Goal: Task Accomplishment & Management: Use online tool/utility

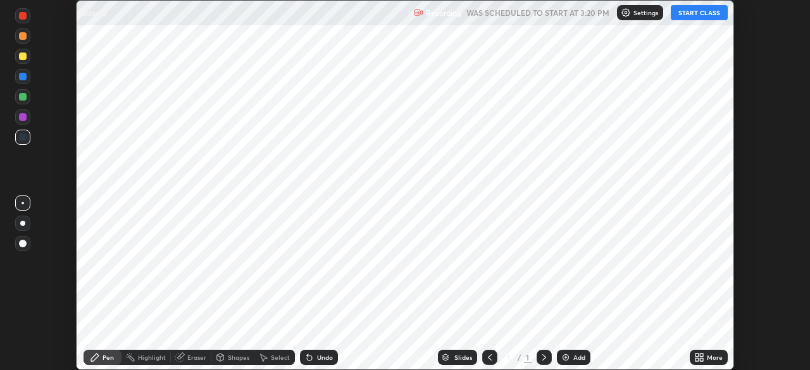
scroll to position [370, 809]
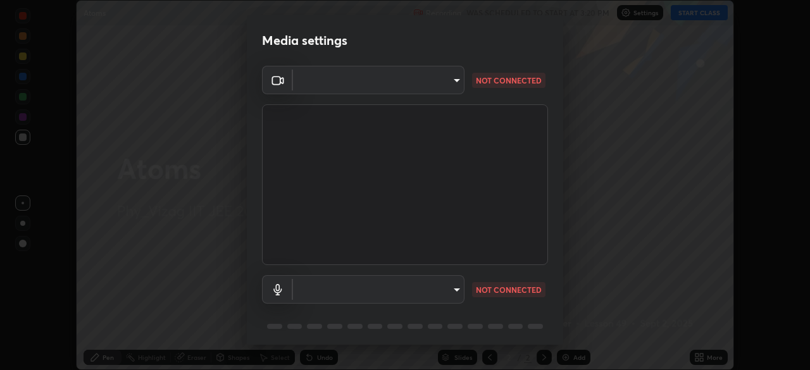
type input "fab681ba750bf75f06921e7f17ca069de0a3581fc79c581edb37af7783f8bcbb"
type input "34d041a7a13abf7411112e438eeba22a3237b589322c951489ae947f9fbe74f8"
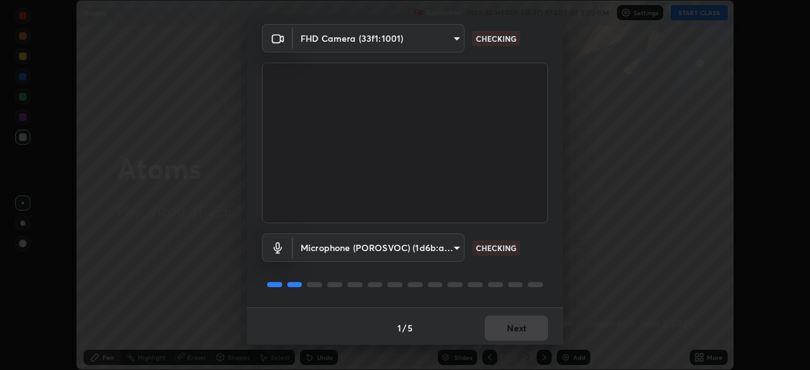
scroll to position [45, 0]
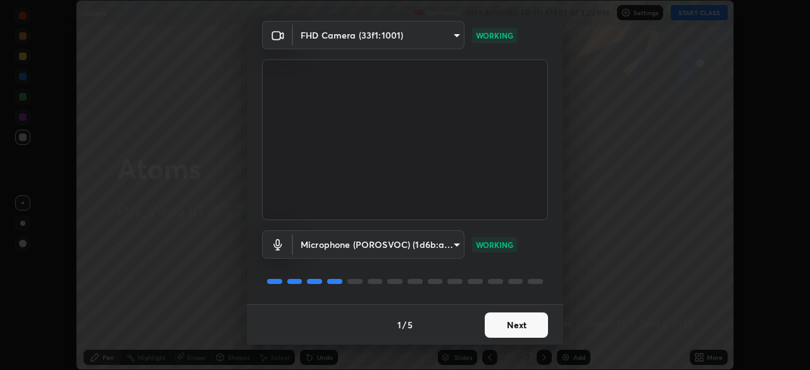
click at [508, 321] on button "Next" at bounding box center [516, 325] width 63 height 25
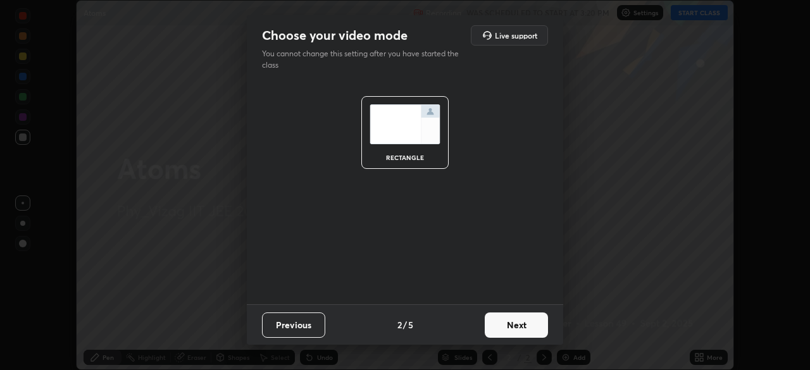
click at [515, 323] on button "Next" at bounding box center [516, 325] width 63 height 25
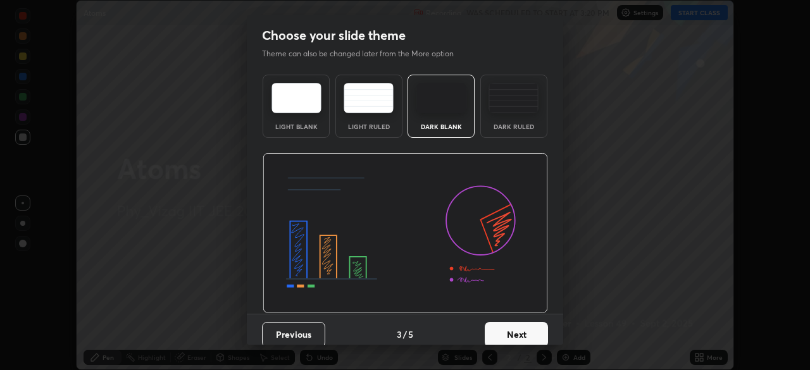
click at [511, 119] on div "Dark Ruled" at bounding box center [513, 106] width 67 height 63
click at [516, 329] on button "Next" at bounding box center [516, 334] width 63 height 25
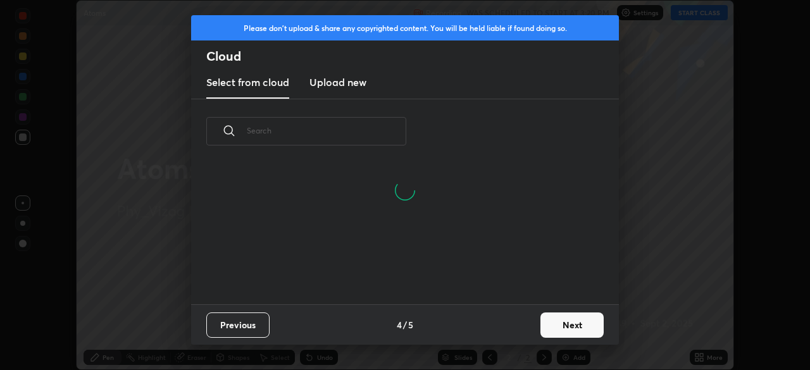
click at [560, 326] on button "Next" at bounding box center [571, 325] width 63 height 25
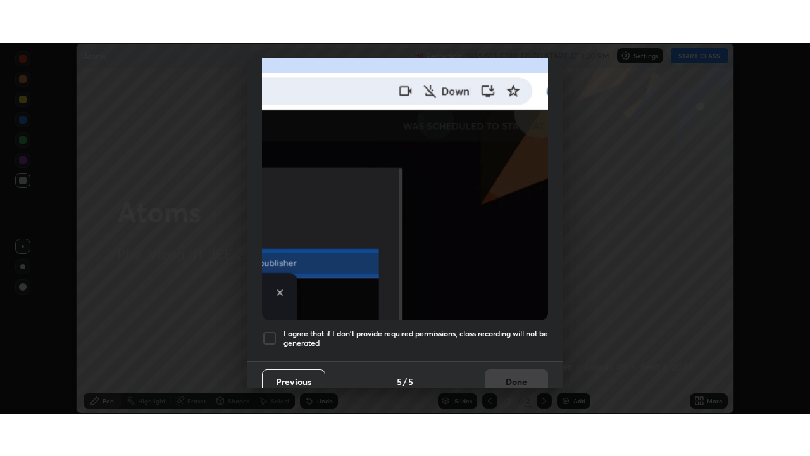
scroll to position [298, 0]
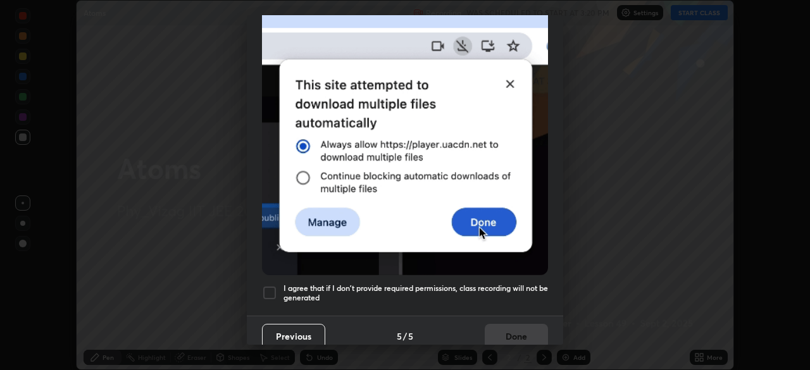
click at [275, 285] on div at bounding box center [269, 292] width 15 height 15
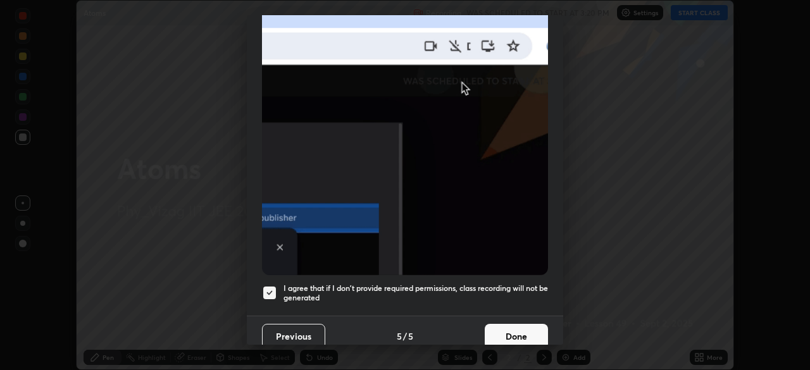
click at [508, 331] on button "Done" at bounding box center [516, 336] width 63 height 25
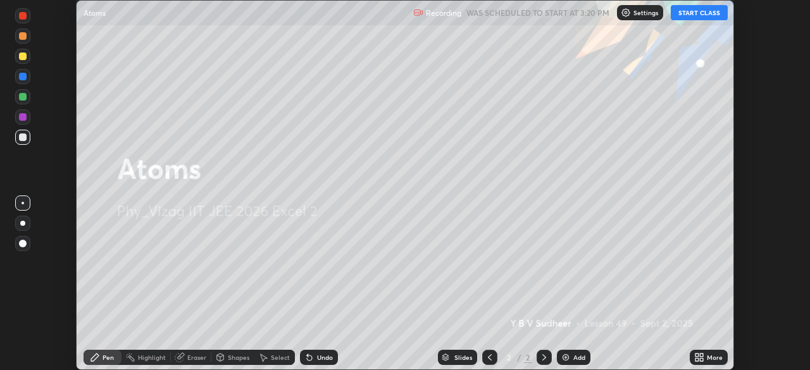
click at [703, 354] on icon at bounding box center [701, 355] width 3 height 3
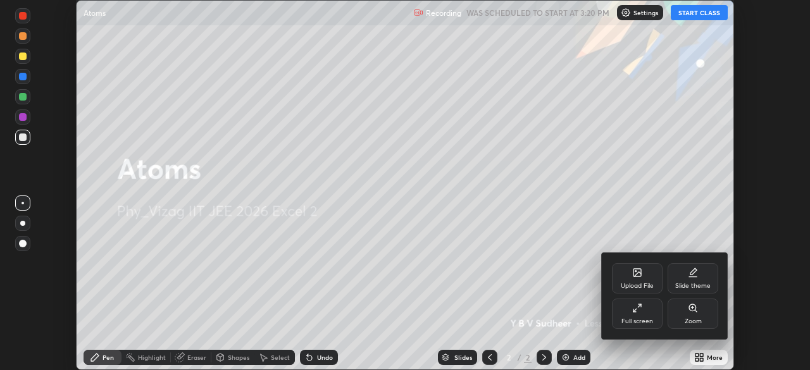
click at [644, 311] on div "Full screen" at bounding box center [637, 314] width 51 height 30
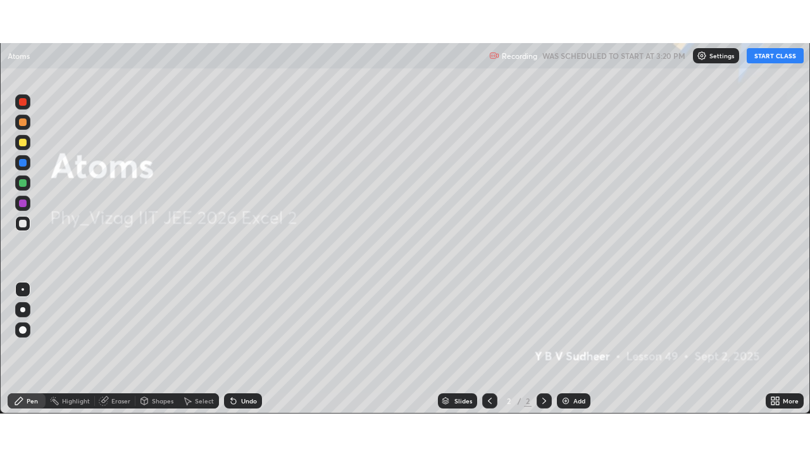
scroll to position [456, 810]
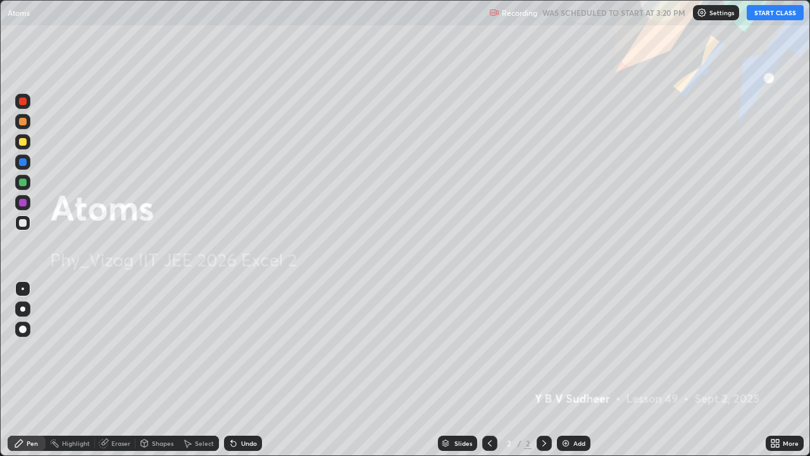
click at [767, 17] on button "START CLASS" at bounding box center [775, 12] width 57 height 15
click at [570, 370] on div "Add" at bounding box center [574, 442] width 34 height 15
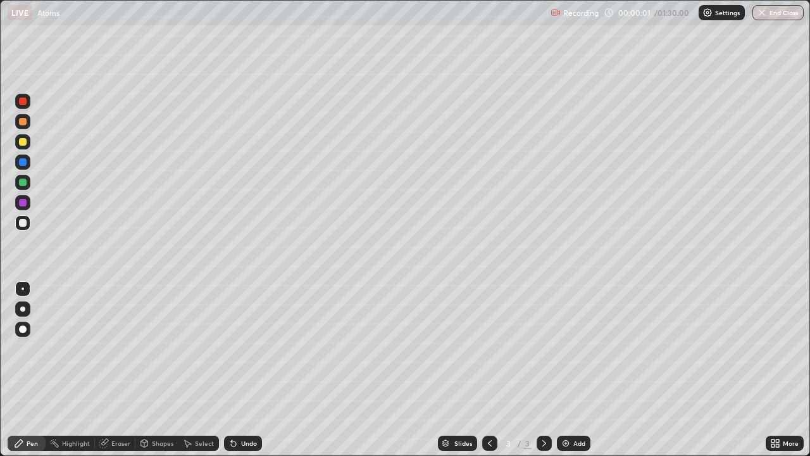
click at [23, 309] on div at bounding box center [22, 308] width 5 height 5
click at [120, 370] on div "Eraser" at bounding box center [115, 442] width 41 height 15
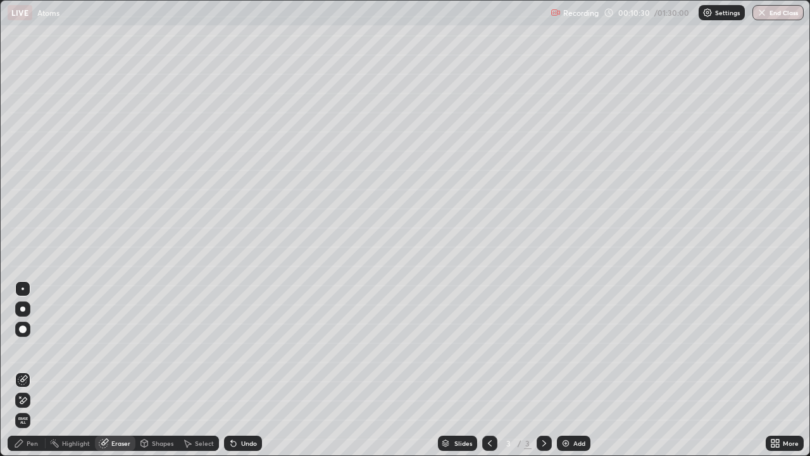
click at [41, 370] on div "Pen" at bounding box center [27, 442] width 38 height 15
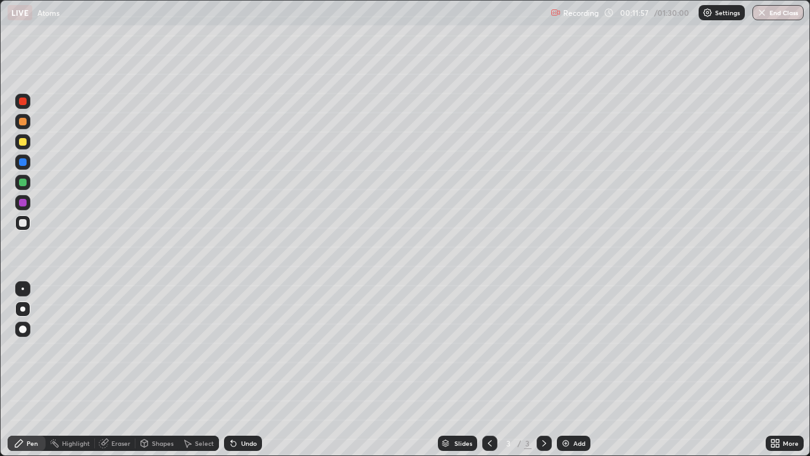
click at [242, 370] on div "Undo" at bounding box center [249, 443] width 16 height 6
click at [241, 370] on div "Undo" at bounding box center [249, 443] width 16 height 6
click at [119, 370] on div "Eraser" at bounding box center [120, 443] width 19 height 6
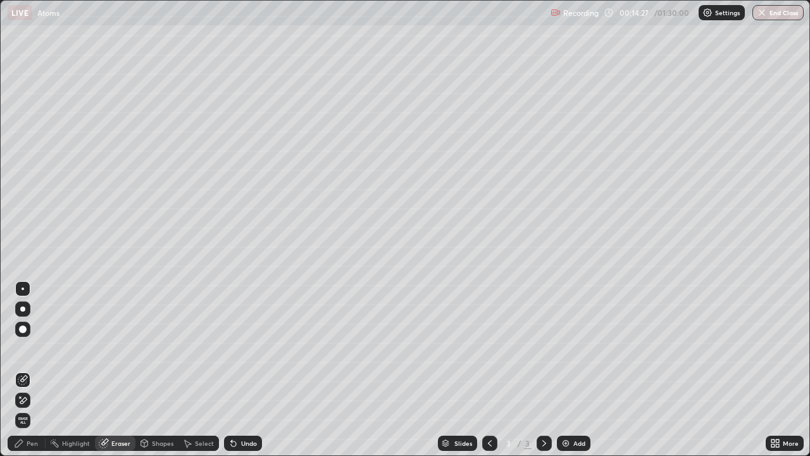
click at [25, 370] on icon at bounding box center [23, 400] width 10 height 11
click at [28, 370] on div "Pen" at bounding box center [32, 443] width 11 height 6
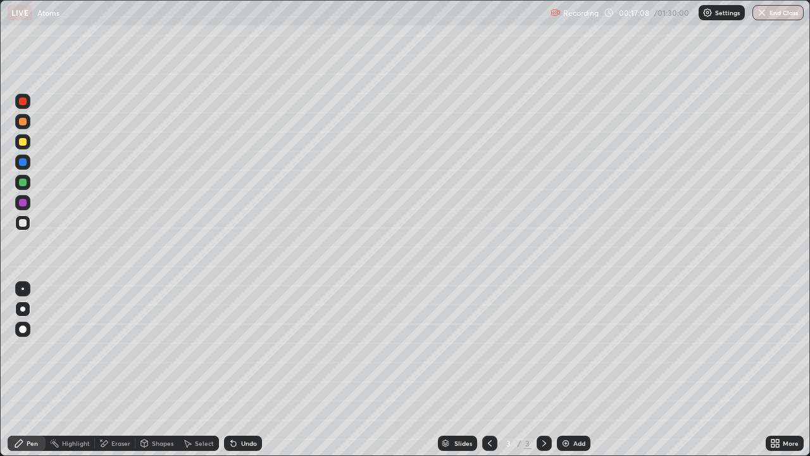
click at [240, 370] on div "Undo" at bounding box center [243, 442] width 38 height 15
click at [565, 370] on img at bounding box center [566, 443] width 10 height 10
click at [155, 370] on div "Shapes" at bounding box center [163, 443] width 22 height 6
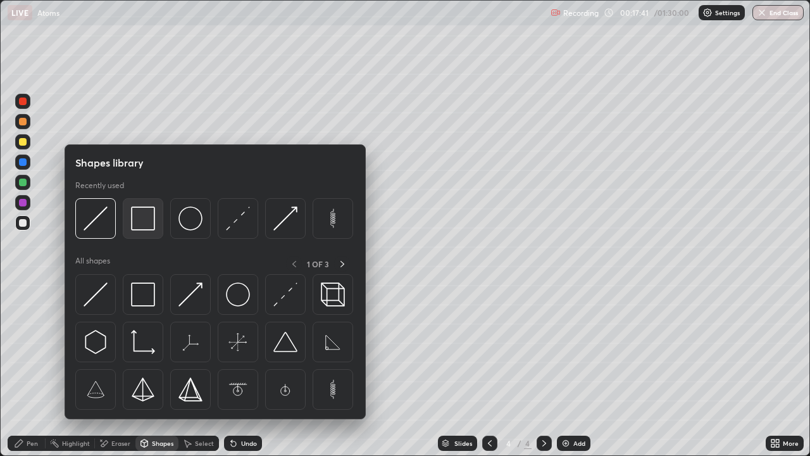
click at [148, 223] on img at bounding box center [143, 218] width 24 height 24
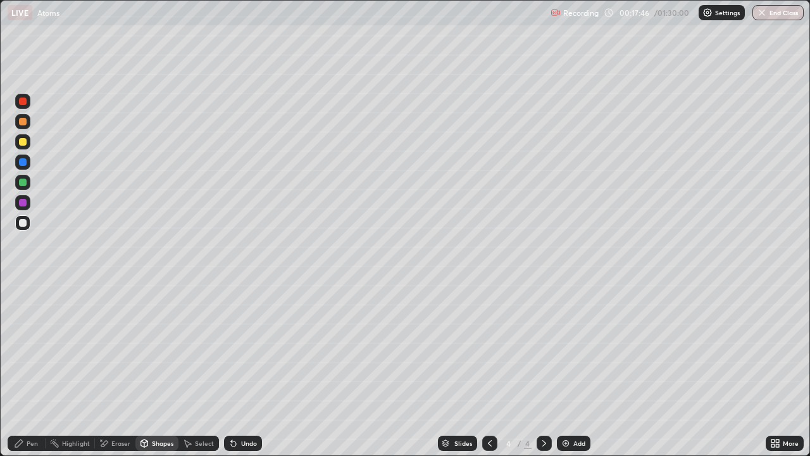
click at [28, 370] on div "Pen" at bounding box center [32, 443] width 11 height 6
click at [25, 143] on div at bounding box center [23, 142] width 8 height 8
click at [241, 370] on div "Undo" at bounding box center [249, 443] width 16 height 6
click at [242, 370] on div "Undo" at bounding box center [249, 443] width 16 height 6
click at [113, 370] on div "Eraser" at bounding box center [120, 443] width 19 height 6
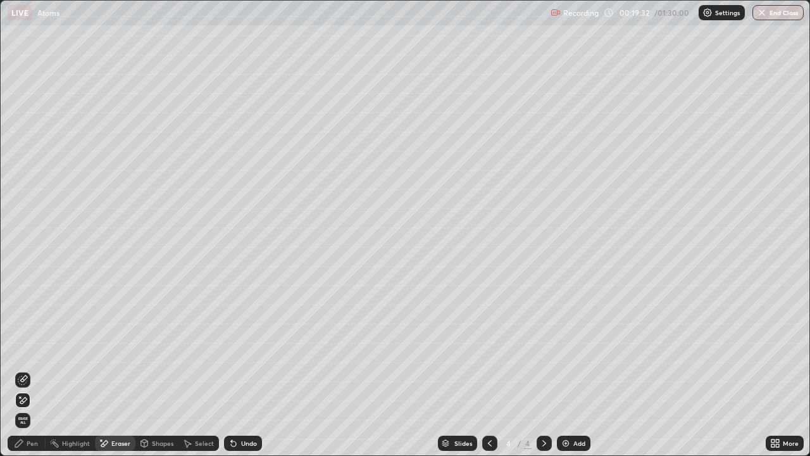
click at [28, 370] on div "Pen" at bounding box center [32, 443] width 11 height 6
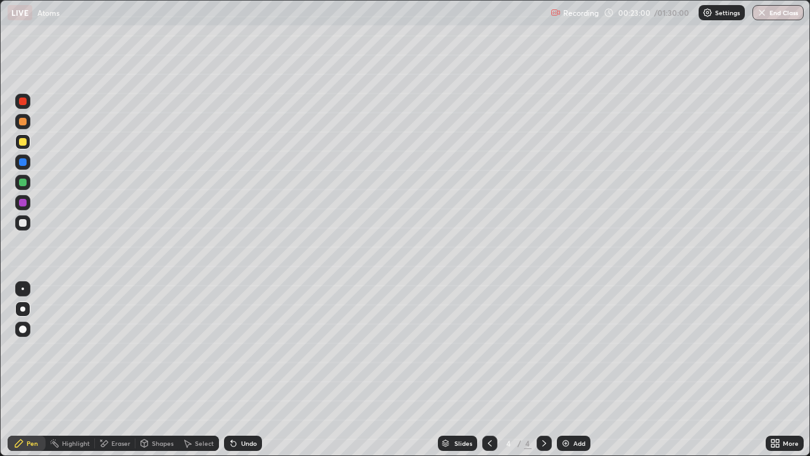
click at [568, 370] on img at bounding box center [566, 443] width 10 height 10
click at [241, 370] on div "Undo" at bounding box center [249, 443] width 16 height 6
click at [490, 370] on div at bounding box center [489, 442] width 15 height 15
click at [544, 370] on icon at bounding box center [544, 443] width 10 height 10
click at [565, 370] on div "Add" at bounding box center [574, 442] width 34 height 15
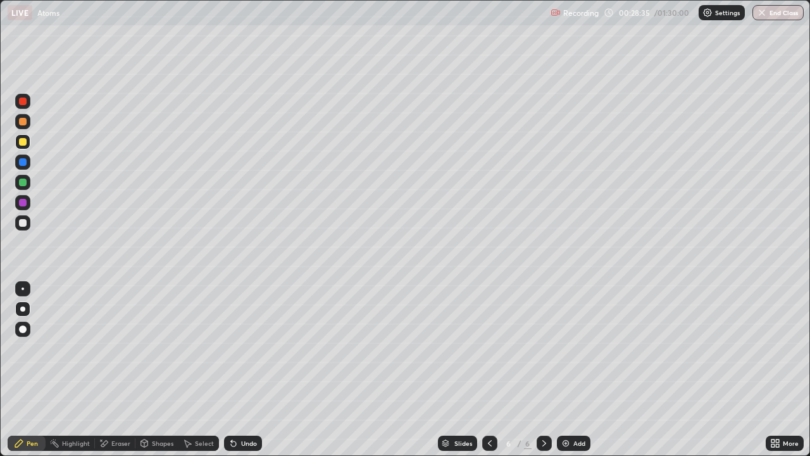
click at [247, 370] on div "Undo" at bounding box center [243, 442] width 38 height 15
click at [159, 370] on div "Shapes" at bounding box center [163, 443] width 22 height 6
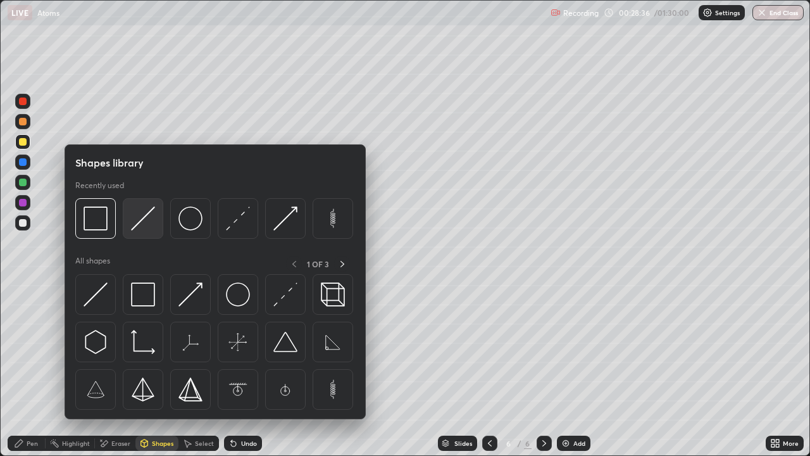
click at [142, 217] on img at bounding box center [143, 218] width 24 height 24
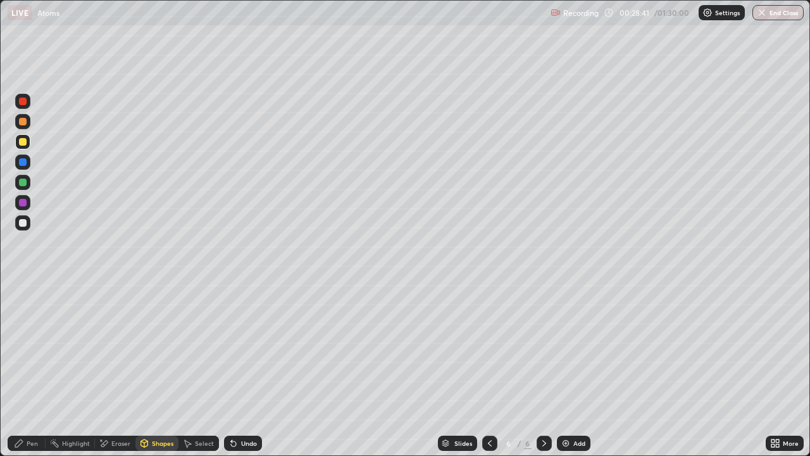
click at [30, 370] on div "Pen" at bounding box center [32, 443] width 11 height 6
click at [156, 370] on div "Shapes" at bounding box center [163, 443] width 22 height 6
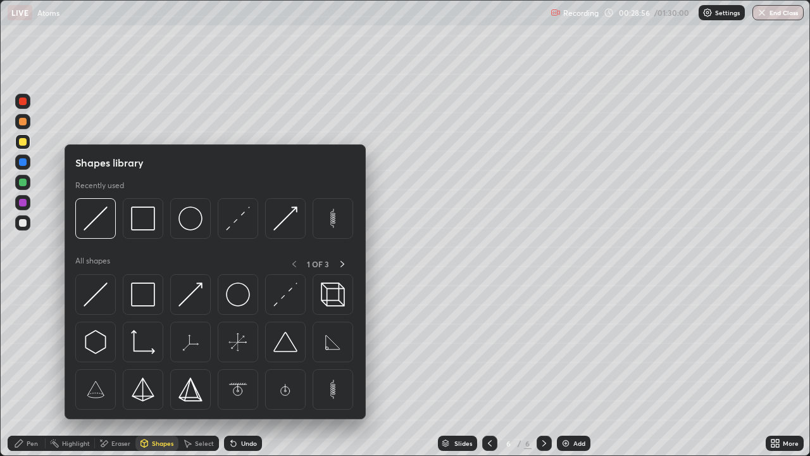
click at [25, 139] on div at bounding box center [23, 142] width 8 height 8
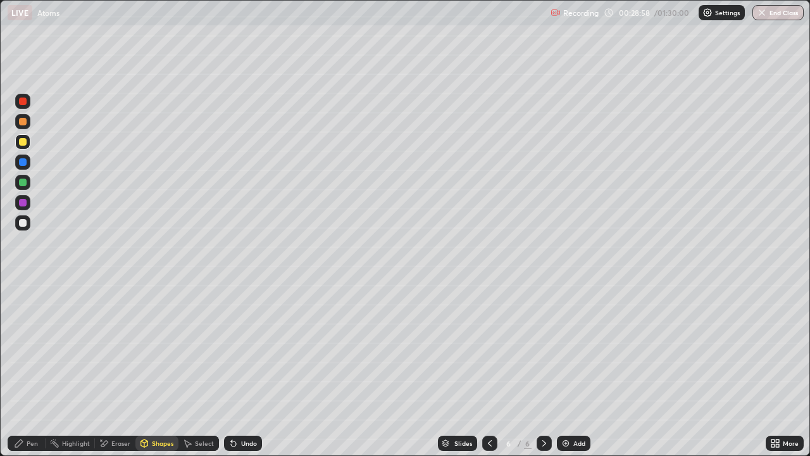
click at [23, 223] on div at bounding box center [23, 223] width 8 height 8
click at [32, 370] on div "Pen" at bounding box center [32, 443] width 11 height 6
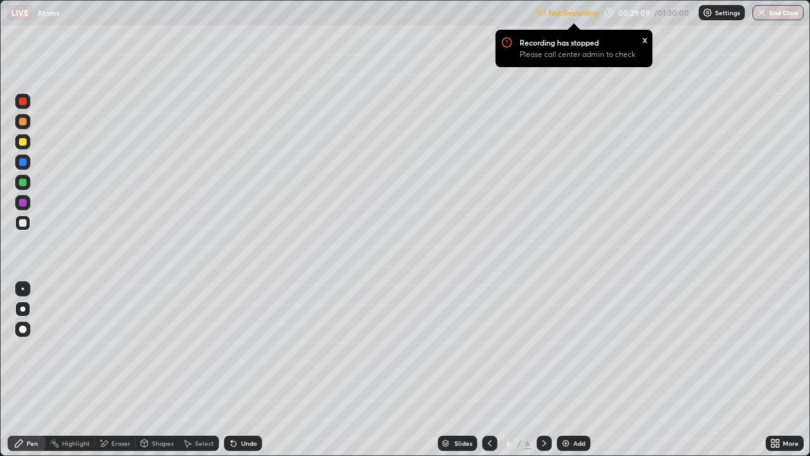
click at [723, 18] on div "Settings" at bounding box center [722, 12] width 46 height 15
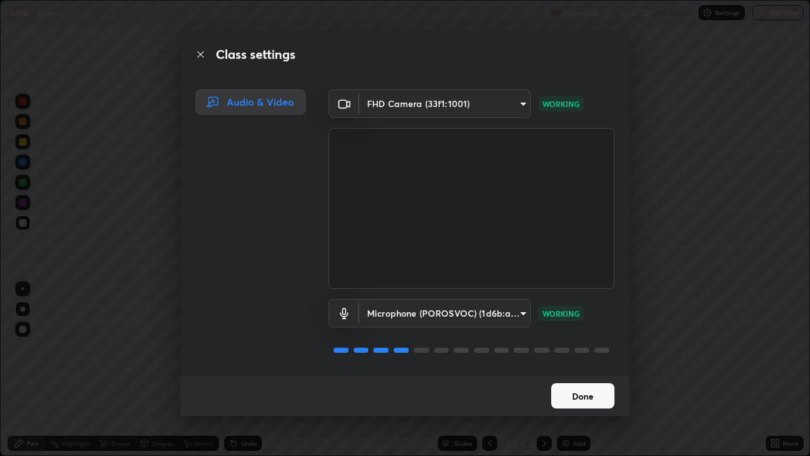
click at [574, 370] on button "Done" at bounding box center [582, 395] width 63 height 25
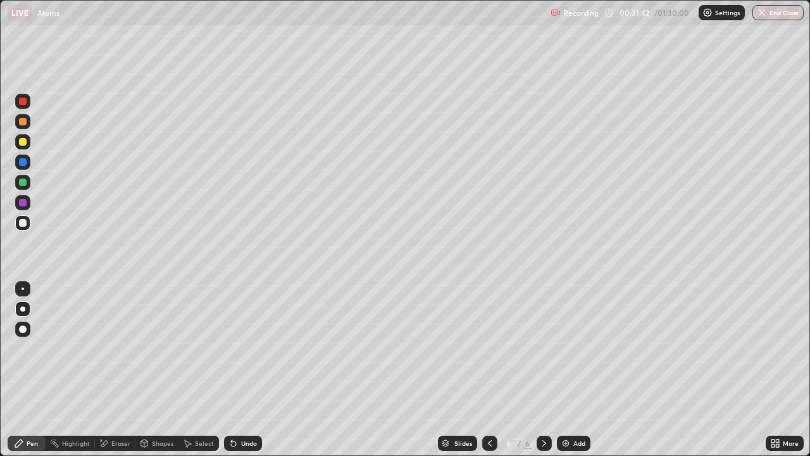
click at [568, 370] on img at bounding box center [566, 443] width 10 height 10
click at [241, 370] on div "Undo" at bounding box center [249, 443] width 16 height 6
click at [242, 370] on div "Undo" at bounding box center [249, 443] width 16 height 6
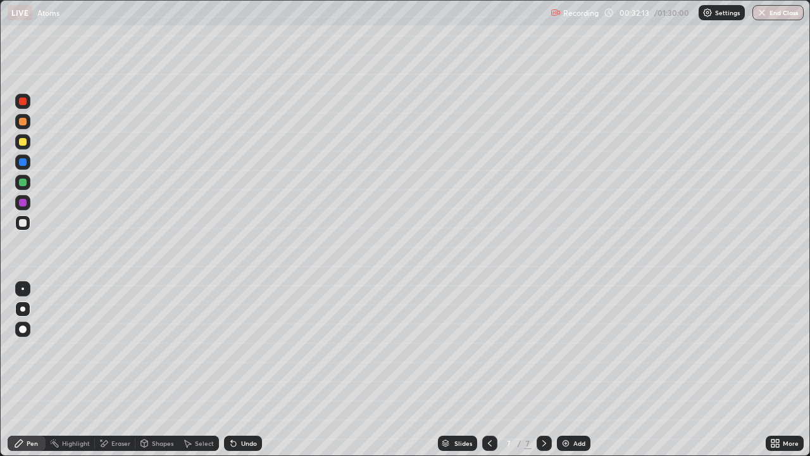
click at [243, 370] on div "Undo" at bounding box center [249, 443] width 16 height 6
click at [568, 370] on img at bounding box center [566, 443] width 10 height 10
click at [118, 370] on div "Eraser" at bounding box center [120, 443] width 19 height 6
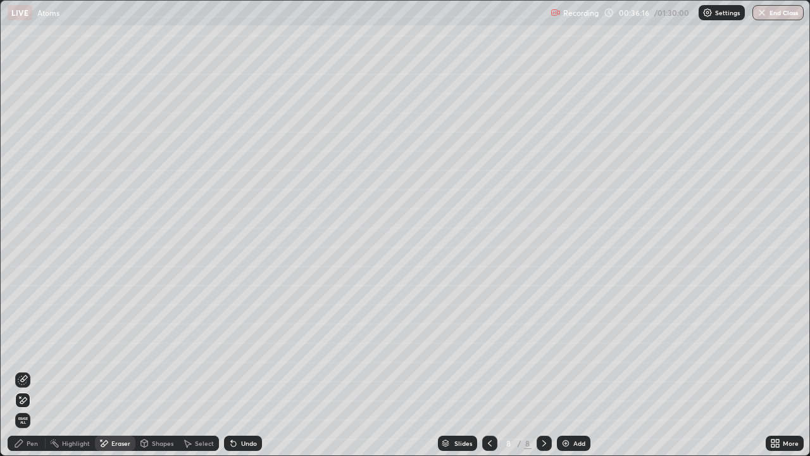
click at [28, 370] on div at bounding box center [22, 379] width 15 height 15
click at [34, 370] on div "Pen" at bounding box center [32, 443] width 11 height 6
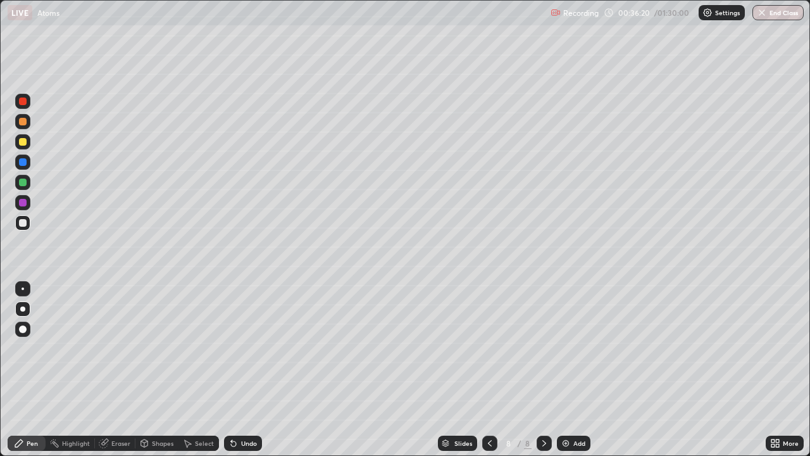
click at [118, 370] on div "Eraser" at bounding box center [115, 442] width 41 height 15
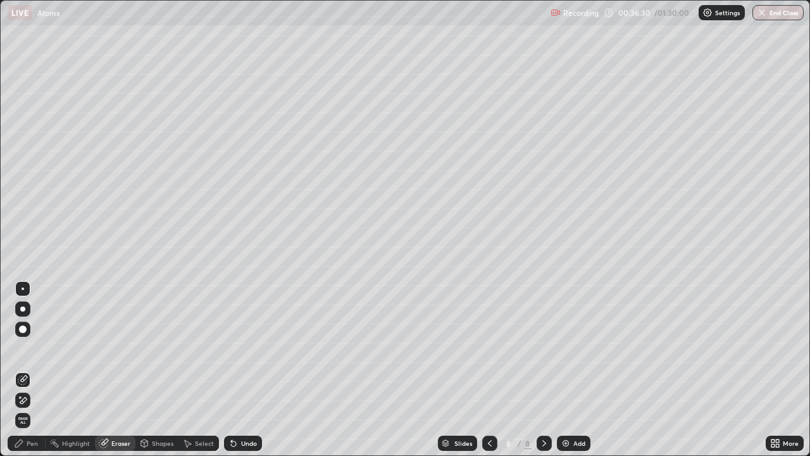
click at [33, 370] on div "Pen" at bounding box center [32, 443] width 11 height 6
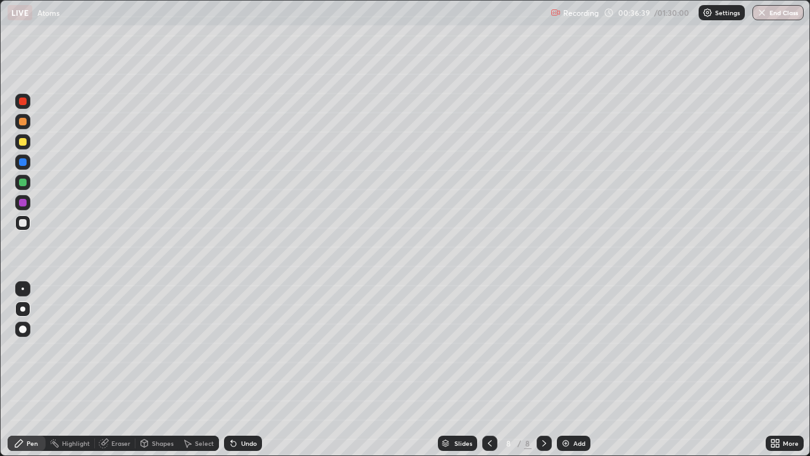
click at [490, 370] on icon at bounding box center [490, 443] width 10 height 10
click at [540, 370] on icon at bounding box center [544, 443] width 10 height 10
click at [542, 370] on icon at bounding box center [544, 443] width 4 height 6
click at [489, 370] on icon at bounding box center [490, 443] width 10 height 10
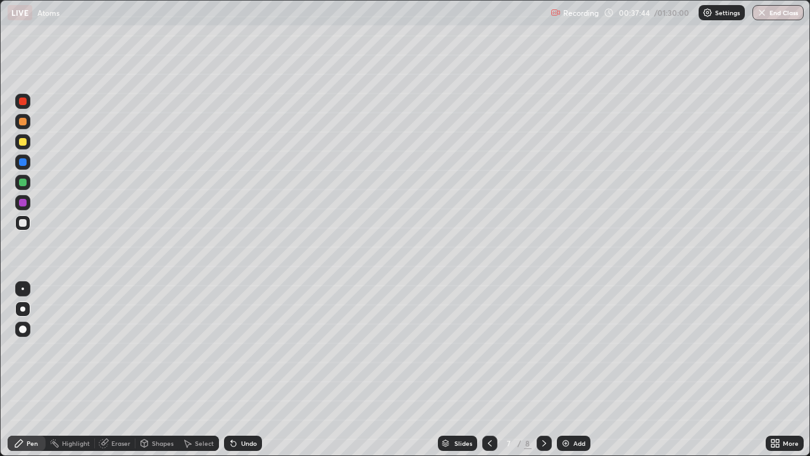
click at [543, 370] on icon at bounding box center [544, 443] width 10 height 10
click at [237, 370] on div "Undo" at bounding box center [243, 442] width 38 height 15
click at [235, 370] on icon at bounding box center [233, 443] width 10 height 10
click at [241, 370] on div "Undo" at bounding box center [249, 443] width 16 height 6
click at [123, 370] on div "Eraser" at bounding box center [120, 443] width 19 height 6
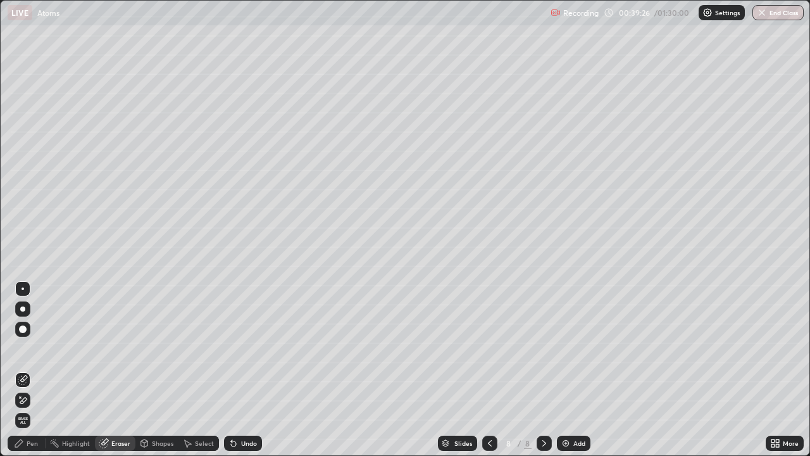
click at [29, 370] on div "Pen" at bounding box center [32, 443] width 11 height 6
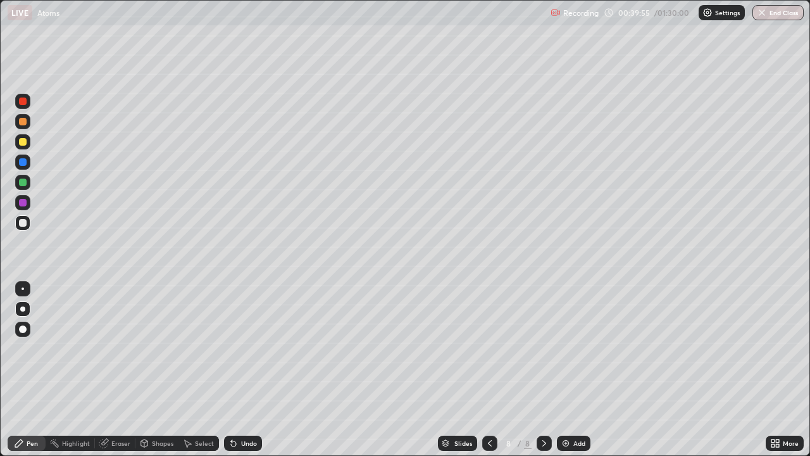
click at [565, 370] on div "Add" at bounding box center [574, 442] width 34 height 15
click at [243, 370] on div "Undo" at bounding box center [249, 443] width 16 height 6
click at [246, 370] on div "Undo" at bounding box center [249, 443] width 16 height 6
click at [121, 370] on div "Eraser" at bounding box center [120, 443] width 19 height 6
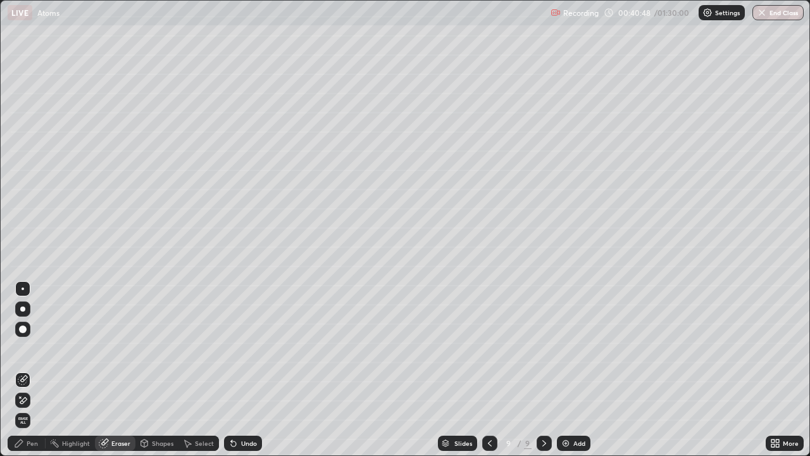
click at [30, 370] on div "Pen" at bounding box center [32, 443] width 11 height 6
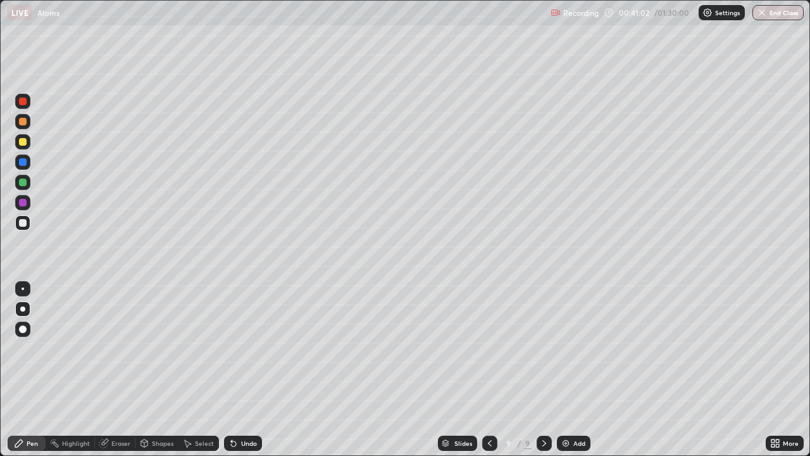
click at [246, 370] on div "Undo" at bounding box center [249, 443] width 16 height 6
click at [244, 370] on div "Undo" at bounding box center [249, 443] width 16 height 6
click at [245, 370] on div "Undo" at bounding box center [249, 443] width 16 height 6
click at [243, 370] on div "Undo" at bounding box center [249, 443] width 16 height 6
click at [116, 370] on div "Eraser" at bounding box center [115, 442] width 41 height 15
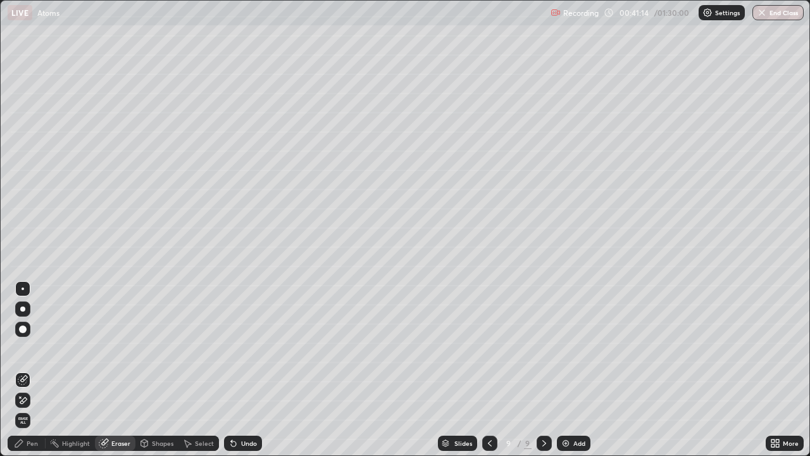
click at [27, 370] on div "Pen" at bounding box center [32, 443] width 11 height 6
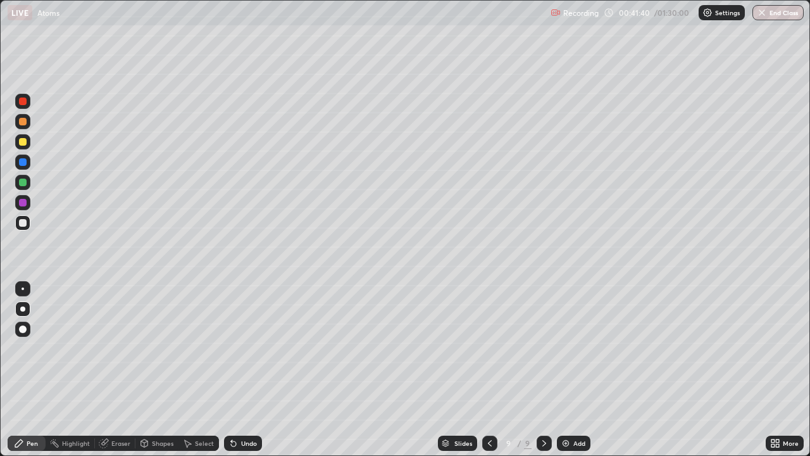
click at [489, 370] on icon at bounding box center [490, 443] width 10 height 10
click at [541, 370] on icon at bounding box center [544, 443] width 10 height 10
click at [248, 370] on div "Undo" at bounding box center [249, 443] width 16 height 6
click at [489, 370] on icon at bounding box center [490, 443] width 10 height 10
click at [487, 370] on icon at bounding box center [490, 443] width 10 height 10
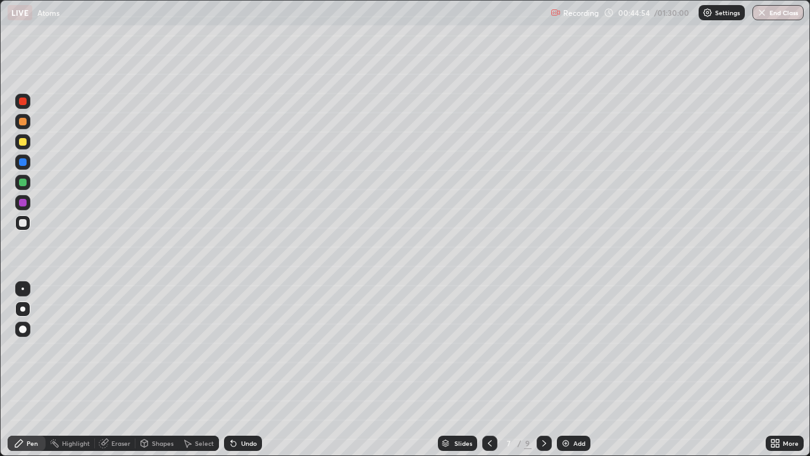
click at [485, 370] on icon at bounding box center [490, 443] width 10 height 10
click at [489, 370] on icon at bounding box center [490, 443] width 10 height 10
click at [490, 370] on icon at bounding box center [490, 443] width 4 height 6
click at [28, 142] on div at bounding box center [22, 141] width 15 height 15
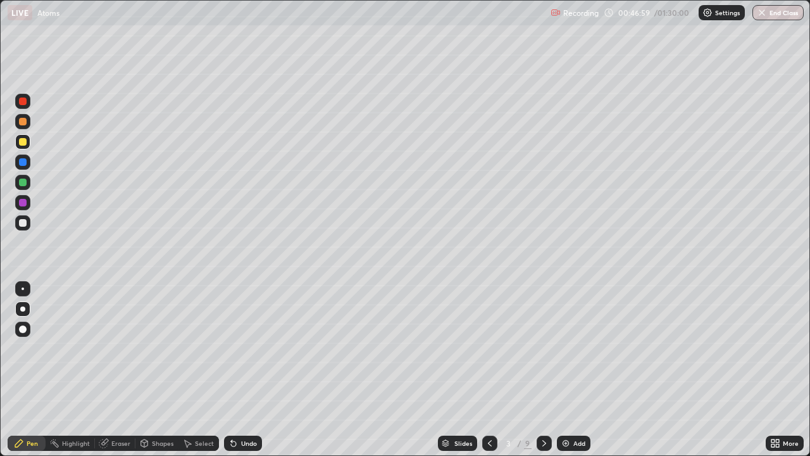
click at [20, 101] on div at bounding box center [23, 101] width 8 height 8
click at [543, 370] on icon at bounding box center [544, 443] width 10 height 10
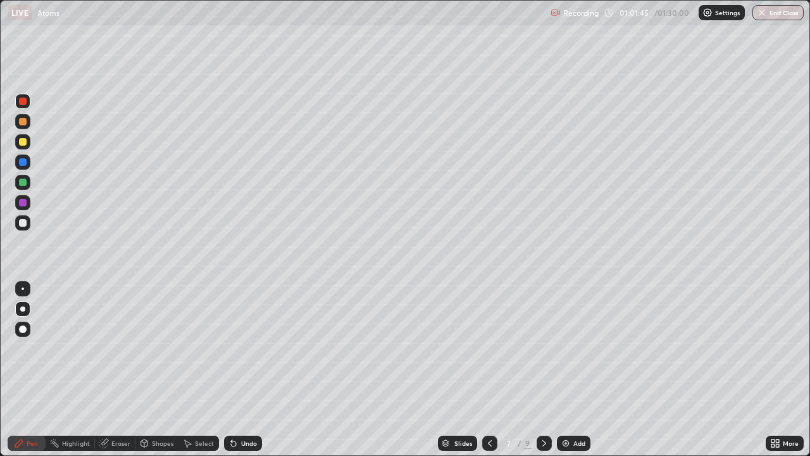
click at [489, 370] on icon at bounding box center [490, 443] width 10 height 10
click at [122, 370] on div "Eraser" at bounding box center [120, 443] width 19 height 6
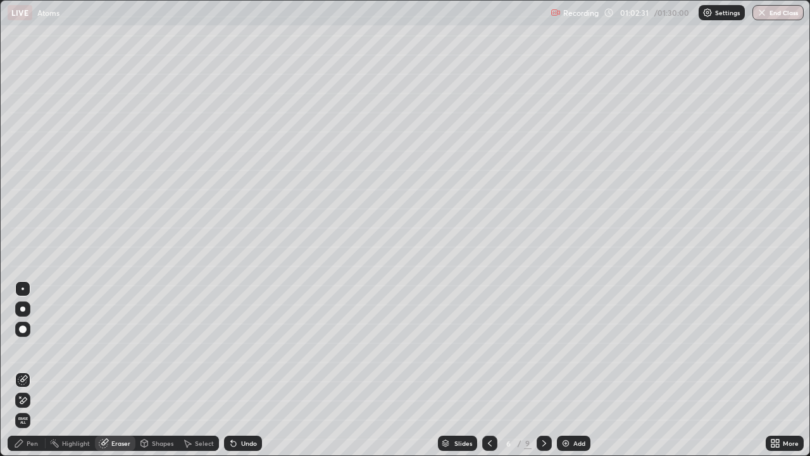
click at [32, 370] on div "Pen" at bounding box center [32, 443] width 11 height 6
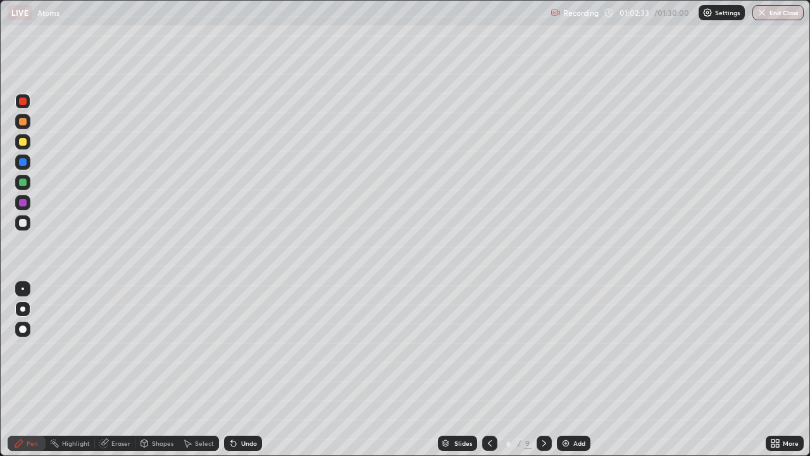
click at [23, 223] on div at bounding box center [23, 223] width 8 height 8
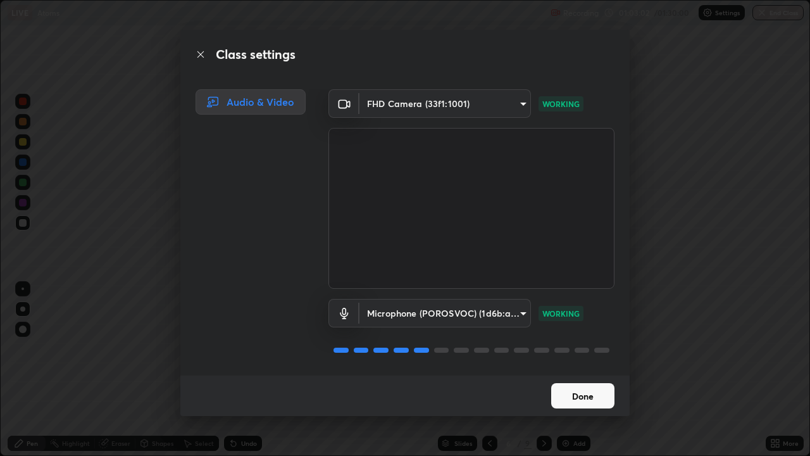
click at [579, 370] on button "Done" at bounding box center [582, 395] width 63 height 25
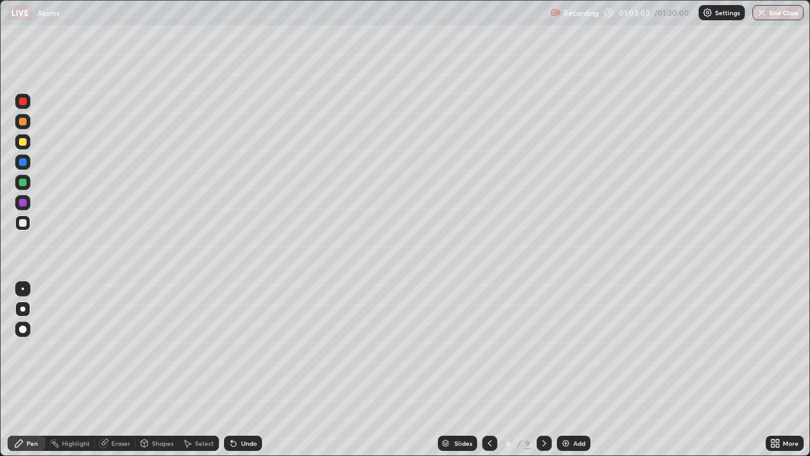
click at [543, 370] on icon at bounding box center [544, 443] width 10 height 10
click at [155, 370] on div "Shapes" at bounding box center [163, 443] width 22 height 6
click at [22, 370] on icon at bounding box center [19, 443] width 8 height 8
click at [542, 370] on div at bounding box center [544, 442] width 15 height 15
click at [489, 370] on icon at bounding box center [490, 443] width 10 height 10
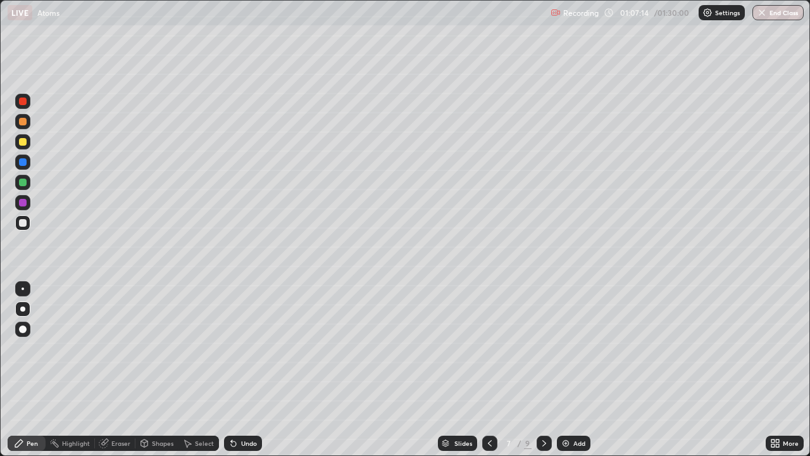
click at [543, 370] on icon at bounding box center [544, 443] width 10 height 10
click at [159, 370] on div "Shapes" at bounding box center [163, 443] width 22 height 6
click at [29, 370] on div "Pen" at bounding box center [27, 442] width 38 height 15
click at [542, 370] on icon at bounding box center [544, 443] width 10 height 10
click at [152, 370] on div "Shapes" at bounding box center [163, 443] width 22 height 6
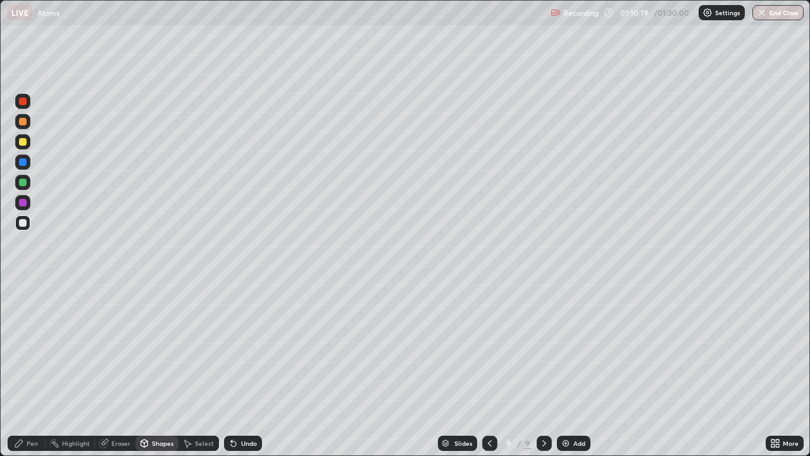
click at [34, 370] on div "Pen" at bounding box center [27, 442] width 38 height 15
click at [490, 370] on icon at bounding box center [490, 443] width 10 height 10
click at [543, 370] on icon at bounding box center [544, 443] width 10 height 10
click at [491, 370] on icon at bounding box center [490, 443] width 10 height 10
click at [540, 370] on icon at bounding box center [544, 443] width 10 height 10
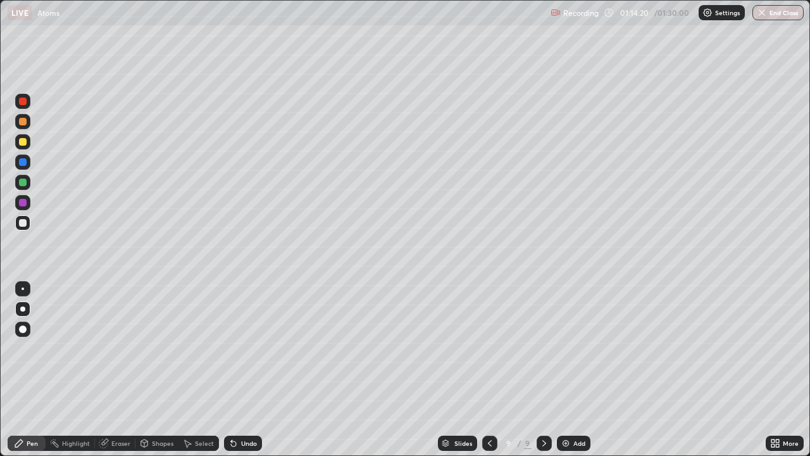
click at [543, 370] on icon at bounding box center [544, 443] width 10 height 10
click at [571, 370] on div "Add" at bounding box center [574, 442] width 34 height 15
click at [238, 370] on div "Undo" at bounding box center [243, 442] width 38 height 15
click at [233, 370] on icon at bounding box center [233, 443] width 5 height 5
click at [234, 370] on icon at bounding box center [233, 443] width 10 height 10
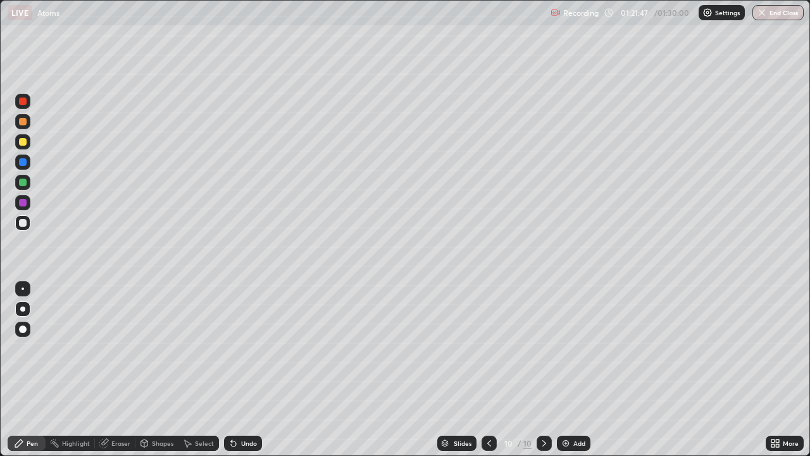
click at [242, 370] on div "Undo" at bounding box center [249, 443] width 16 height 6
click at [236, 370] on icon at bounding box center [233, 443] width 10 height 10
click at [238, 370] on div "Undo" at bounding box center [243, 442] width 38 height 15
click at [241, 370] on div "Undo" at bounding box center [249, 443] width 16 height 6
click at [245, 370] on div "Undo" at bounding box center [249, 443] width 16 height 6
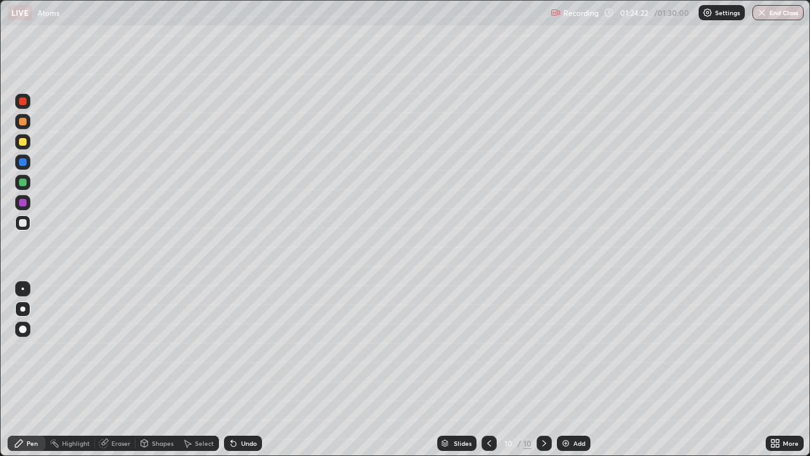
click at [572, 370] on div "Add" at bounding box center [574, 442] width 34 height 15
click at [248, 370] on div "Undo" at bounding box center [249, 443] width 16 height 6
click at [772, 15] on button "End Class" at bounding box center [779, 12] width 50 height 15
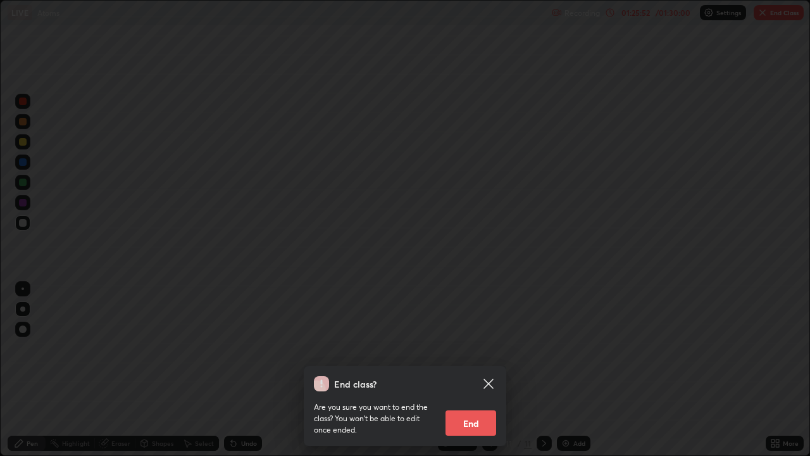
click at [466, 370] on button "End" at bounding box center [471, 422] width 51 height 25
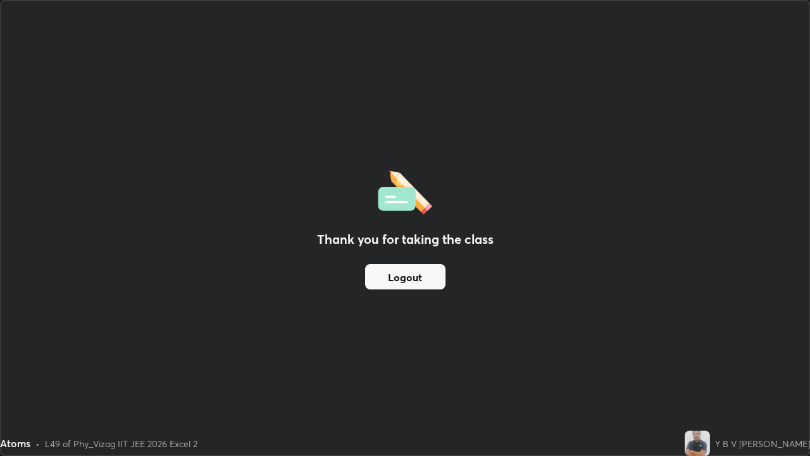
click at [403, 267] on button "Logout" at bounding box center [405, 276] width 80 height 25
